Goal: Find specific page/section: Find specific page/section

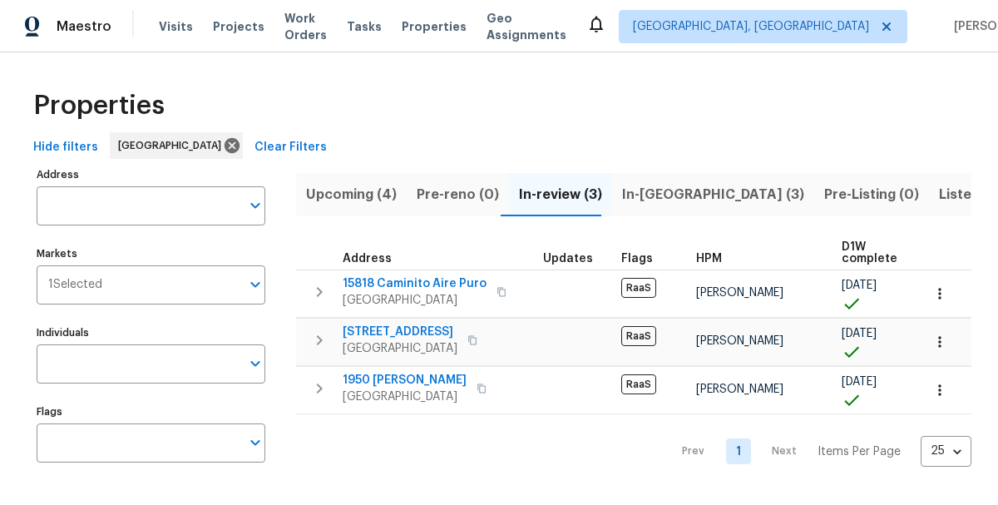
scroll to position [9, 0]
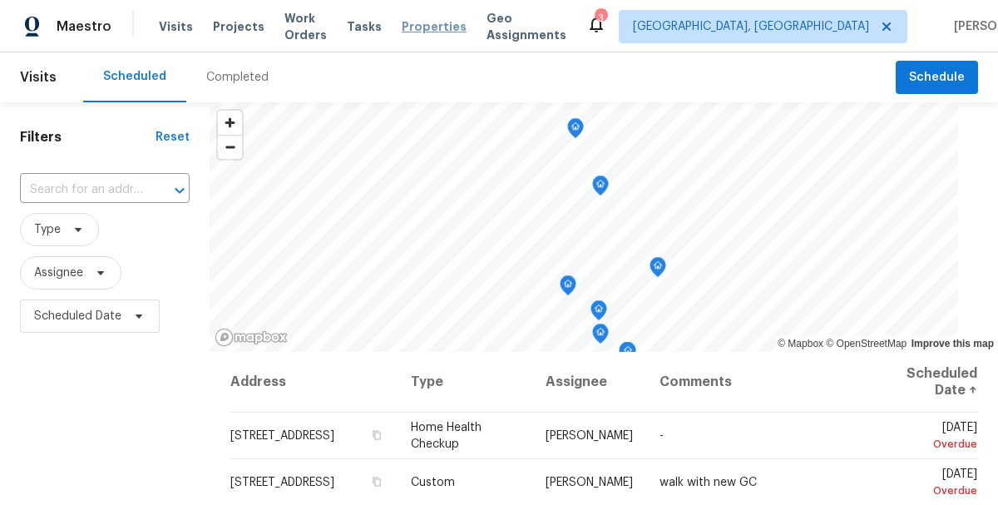
click at [435, 27] on span "Properties" at bounding box center [434, 26] width 65 height 17
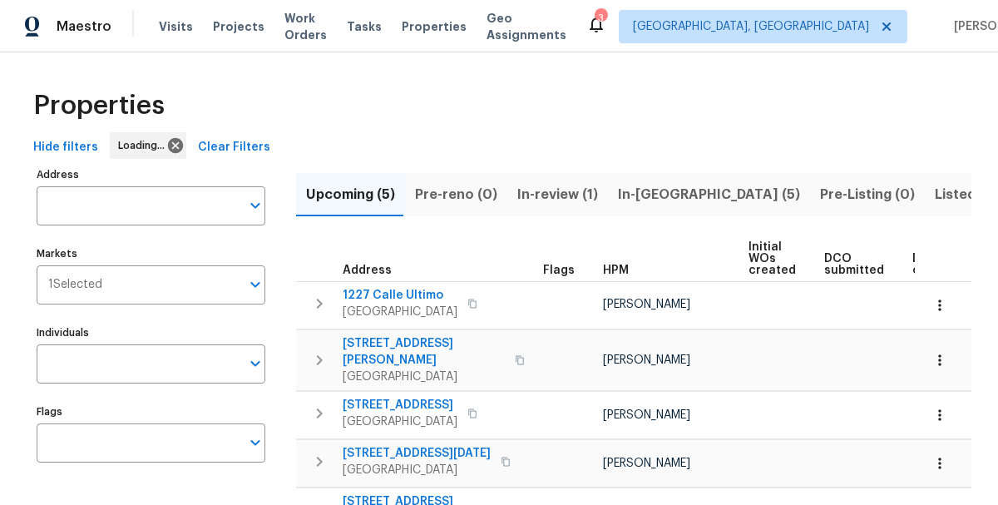
scroll to position [84, 0]
